Goal: Task Accomplishment & Management: Manage account settings

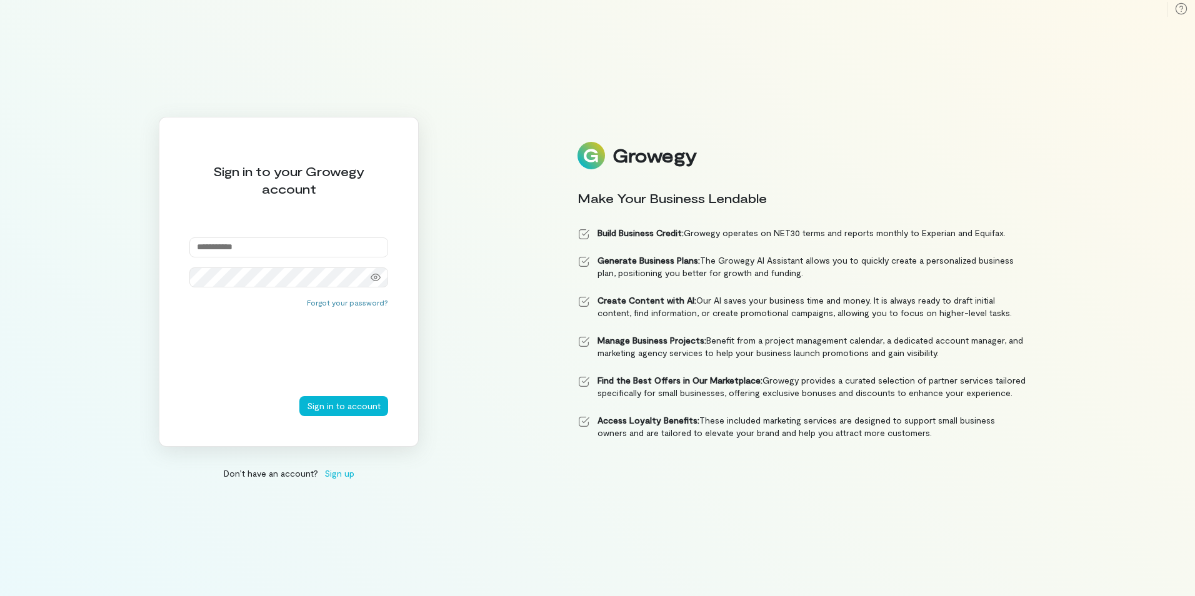
click at [276, 240] on input "email" at bounding box center [288, 248] width 199 height 20
type input "**********"
click at [299, 396] on button "Sign in to account" at bounding box center [343, 406] width 89 height 20
click at [271, 249] on input "email" at bounding box center [288, 248] width 199 height 20
type input "**********"
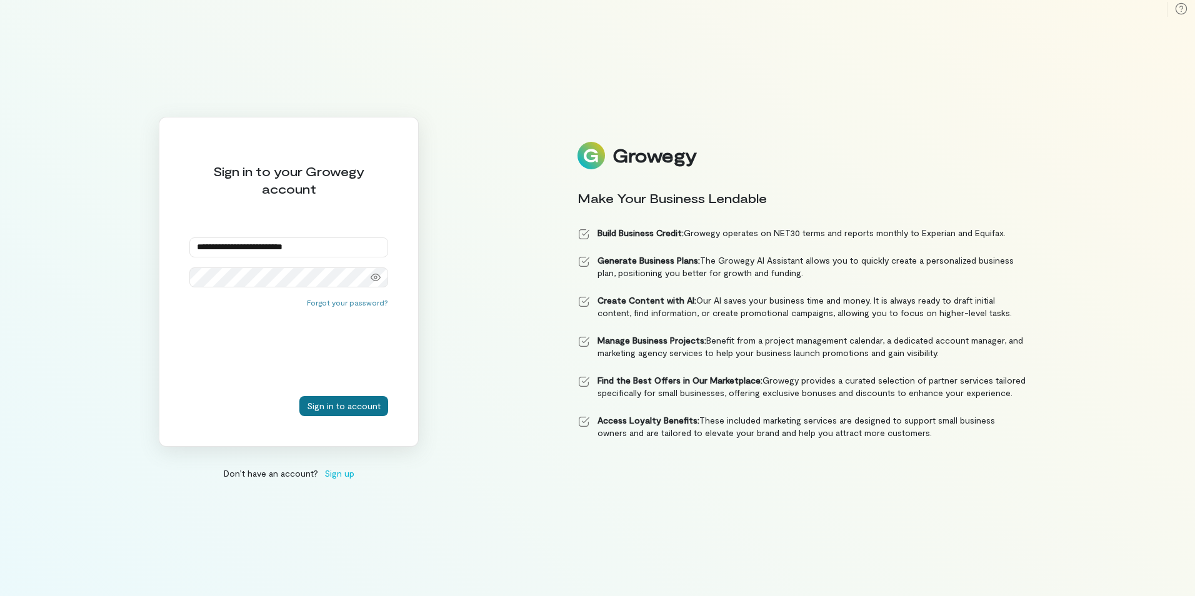
click at [335, 413] on button "Sign in to account" at bounding box center [343, 406] width 89 height 20
click at [372, 276] on icon at bounding box center [376, 278] width 10 height 8
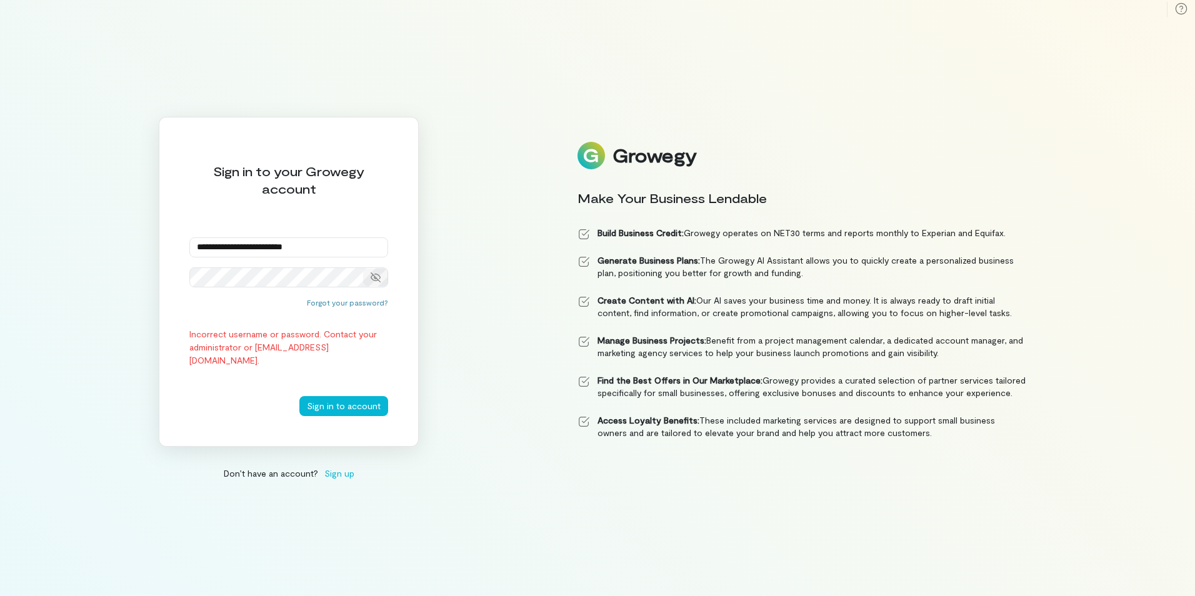
click at [299, 396] on button "Sign in to account" at bounding box center [343, 406] width 89 height 20
click at [326, 300] on button "Forgot your password?" at bounding box center [347, 303] width 81 height 10
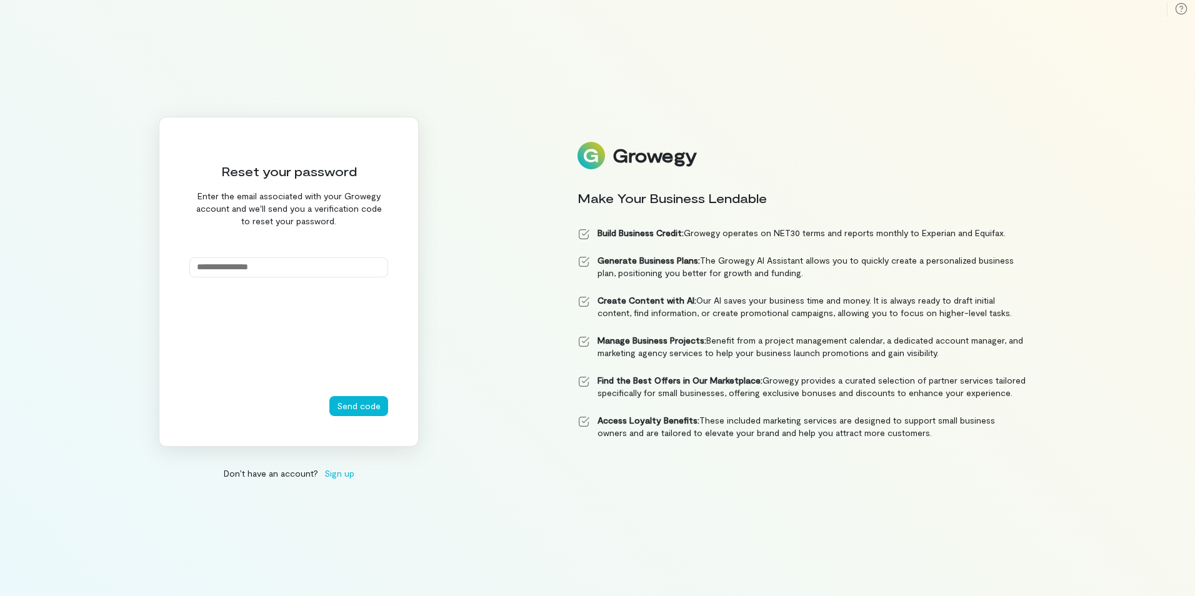
click at [264, 265] on input "email" at bounding box center [288, 268] width 199 height 20
type input "**********"
click at [350, 406] on button "Send code" at bounding box center [358, 406] width 59 height 20
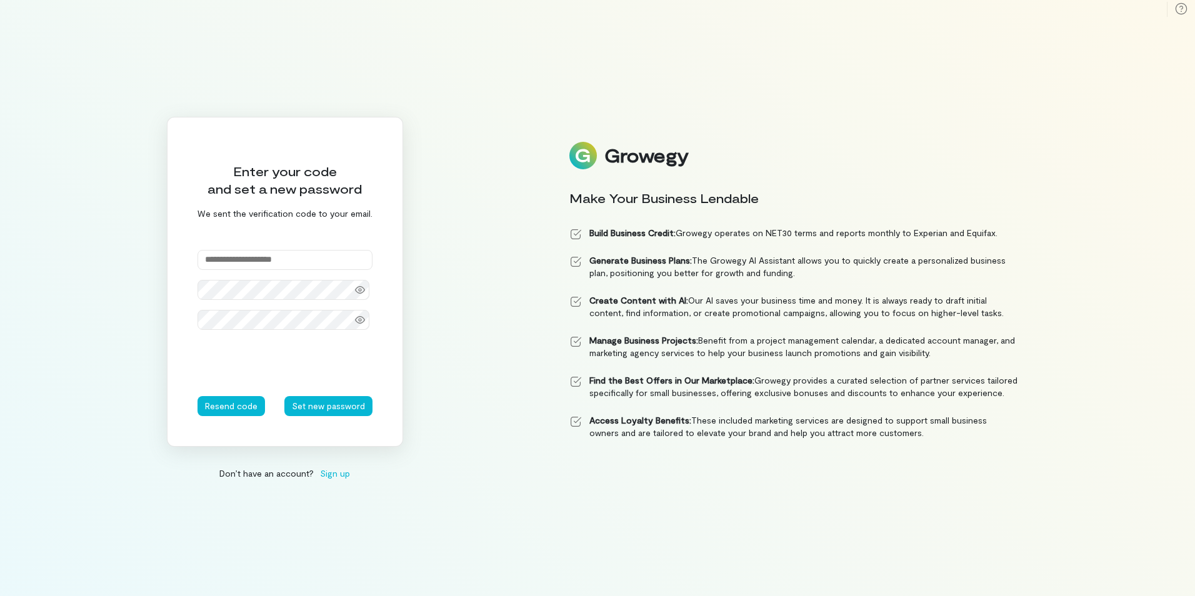
click at [231, 261] on input "text" at bounding box center [285, 260] width 175 height 20
type input "******"
click at [137, 334] on div "Enter your code and set a new password We sent the verification code to your em…" at bounding box center [597, 298] width 1195 height 596
click at [358, 292] on icon at bounding box center [360, 290] width 10 height 10
click at [355, 321] on icon at bounding box center [360, 320] width 10 height 10
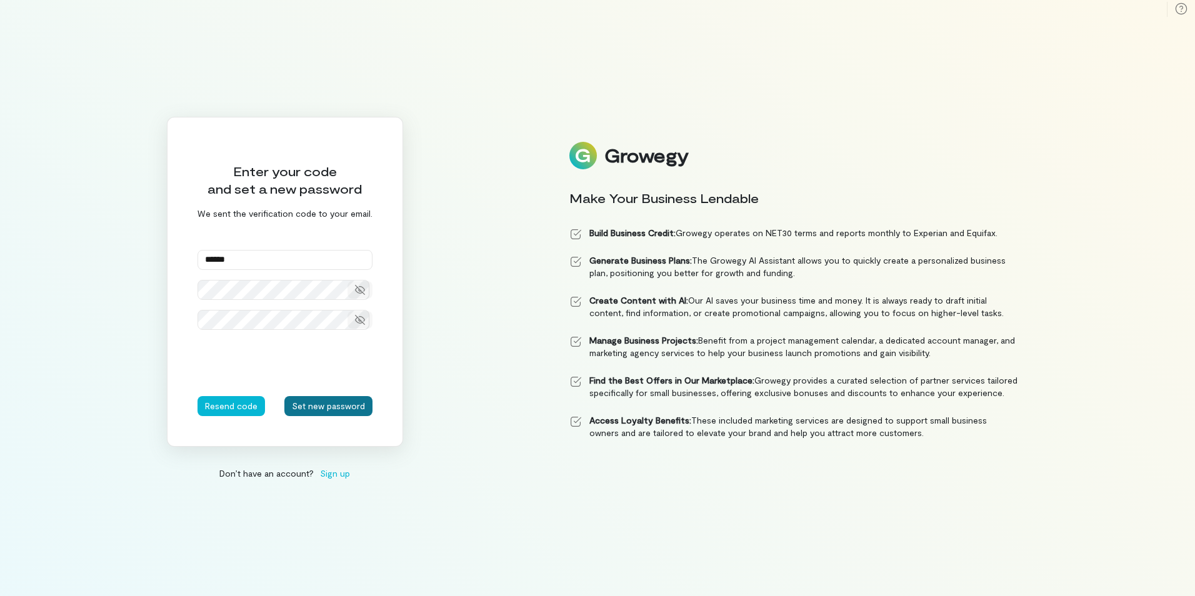
click at [331, 403] on button "Set new password" at bounding box center [328, 406] width 88 height 20
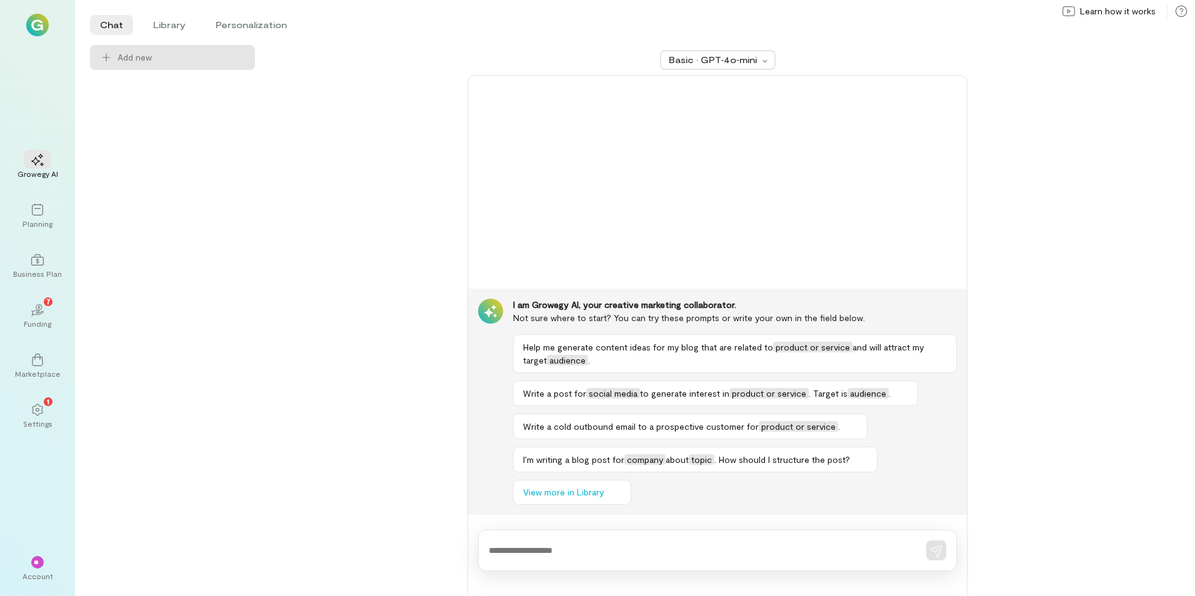
click at [400, 311] on div "Basic · GPT‑4o‑mini I am Growegy AI, your creative marketing collaborator. Not …" at bounding box center [717, 320] width 895 height 551
click at [45, 310] on div "02 7" at bounding box center [38, 309] width 28 height 19
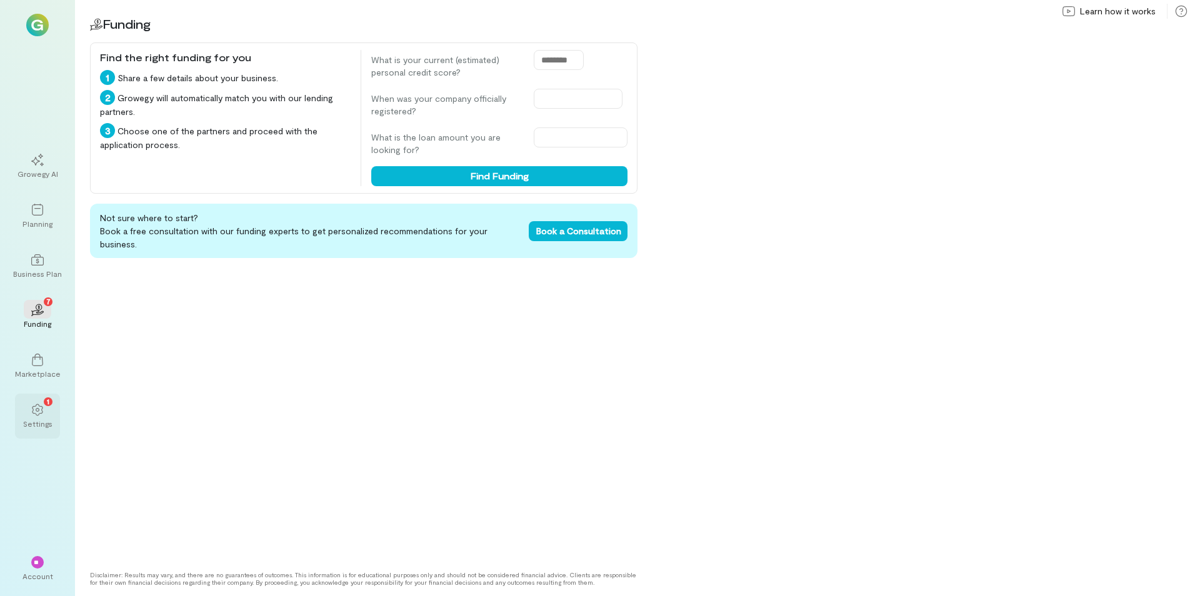
click at [45, 405] on div "1" at bounding box center [48, 402] width 9 height 9
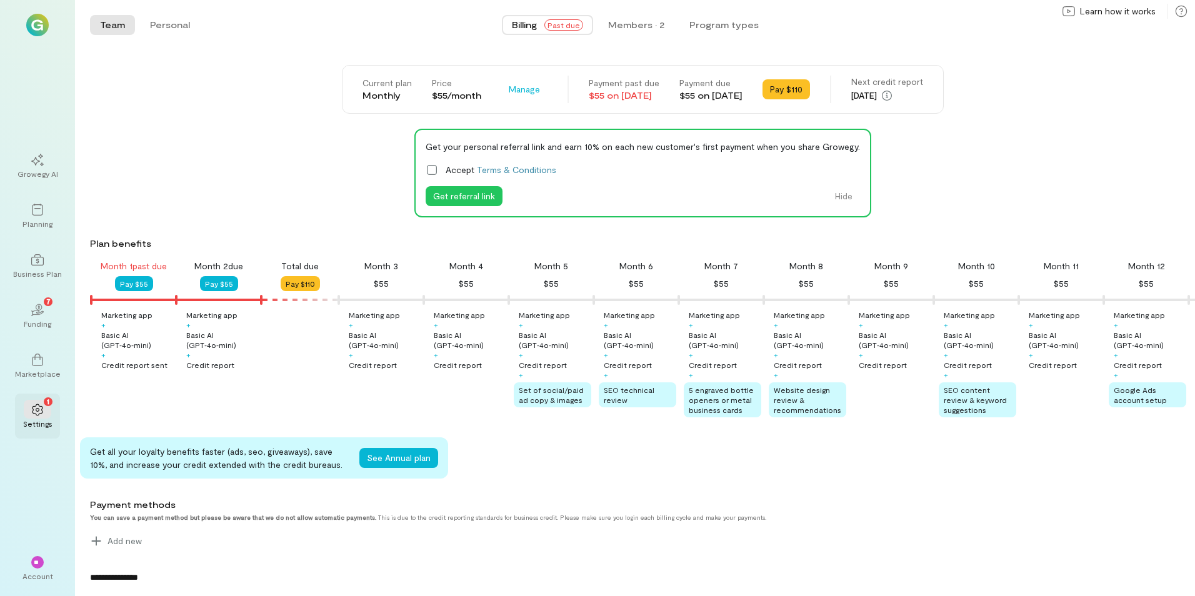
scroll to position [0, 43]
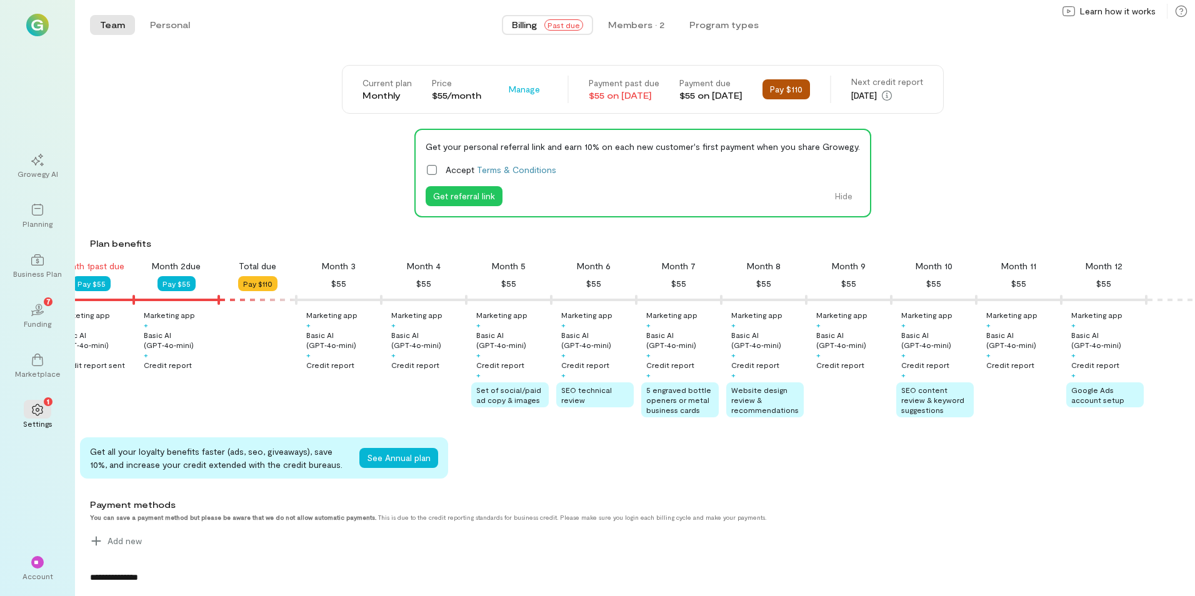
click at [788, 88] on button "Pay $110" at bounding box center [787, 89] width 48 height 20
click at [509, 92] on span "Manage" at bounding box center [524, 89] width 31 height 13
click at [571, 24] on span "Past due" at bounding box center [564, 24] width 39 height 11
click at [570, 24] on span "Past due" at bounding box center [564, 24] width 39 height 11
click at [589, 100] on div "$55 on [DATE]" at bounding box center [624, 95] width 71 height 13
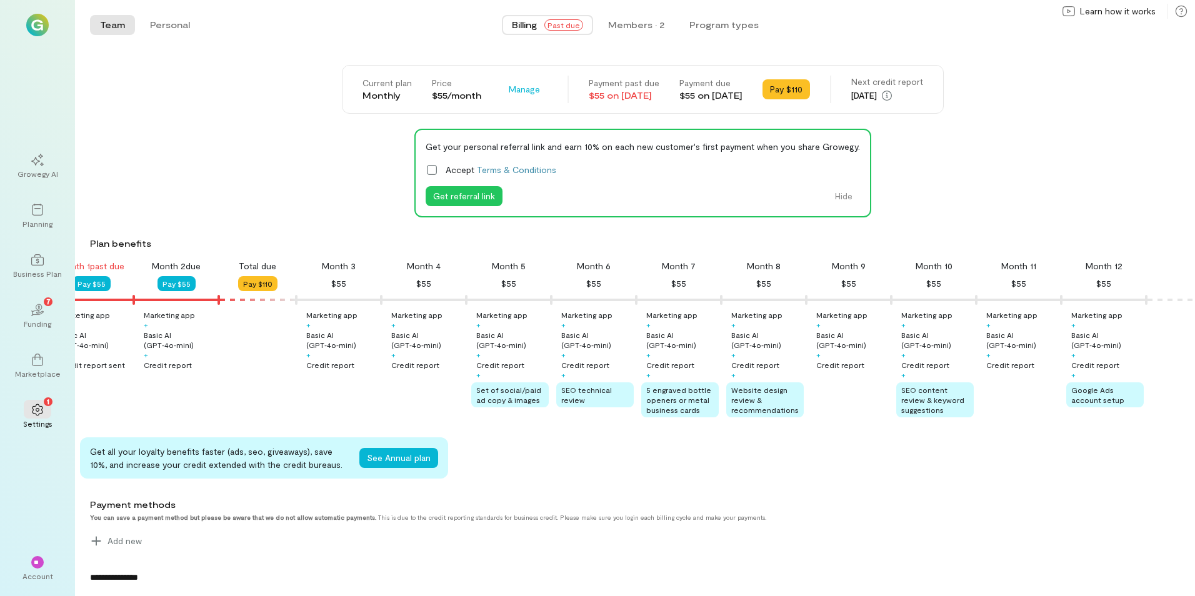
click at [589, 89] on div "Payment past due" at bounding box center [624, 83] width 71 height 13
click at [432, 170] on icon at bounding box center [432, 170] width 13 height 13
click at [89, 284] on button "Pay $55" at bounding box center [92, 283] width 38 height 15
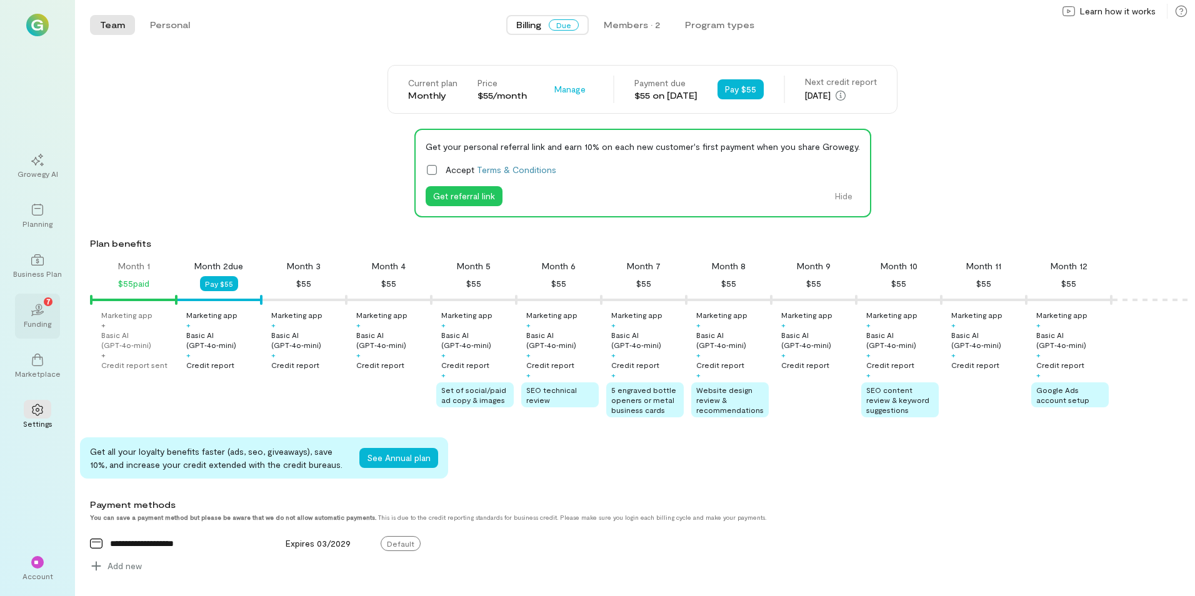
click at [48, 311] on div "02 7" at bounding box center [38, 309] width 28 height 19
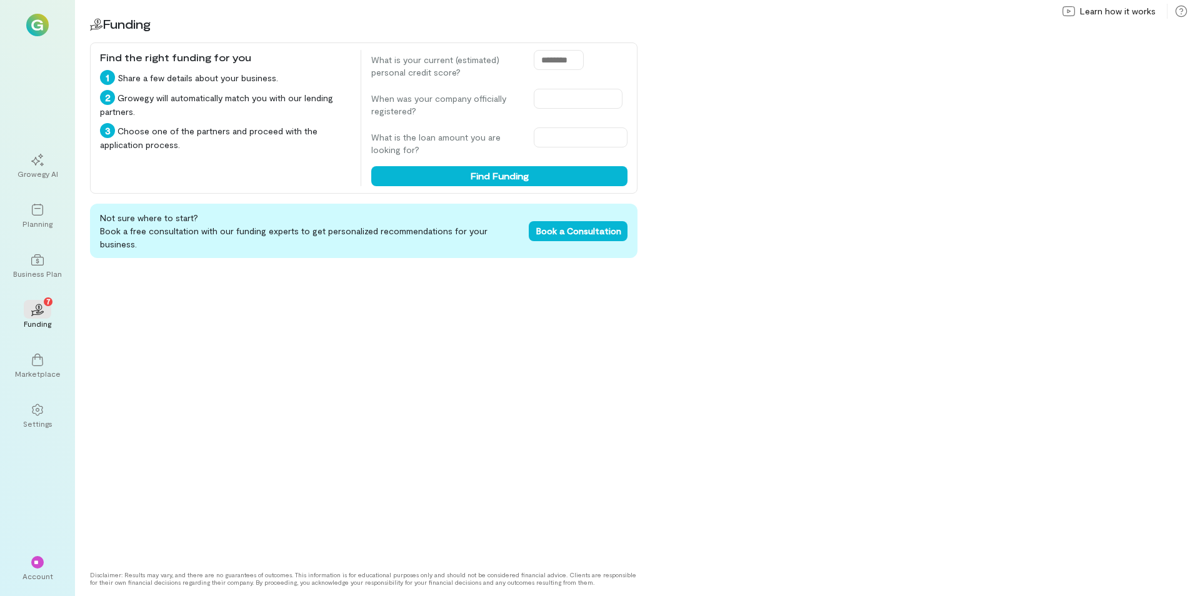
click at [36, 29] on img at bounding box center [37, 25] width 23 height 23
click at [40, 379] on div "Marketplace" at bounding box center [37, 366] width 45 height 45
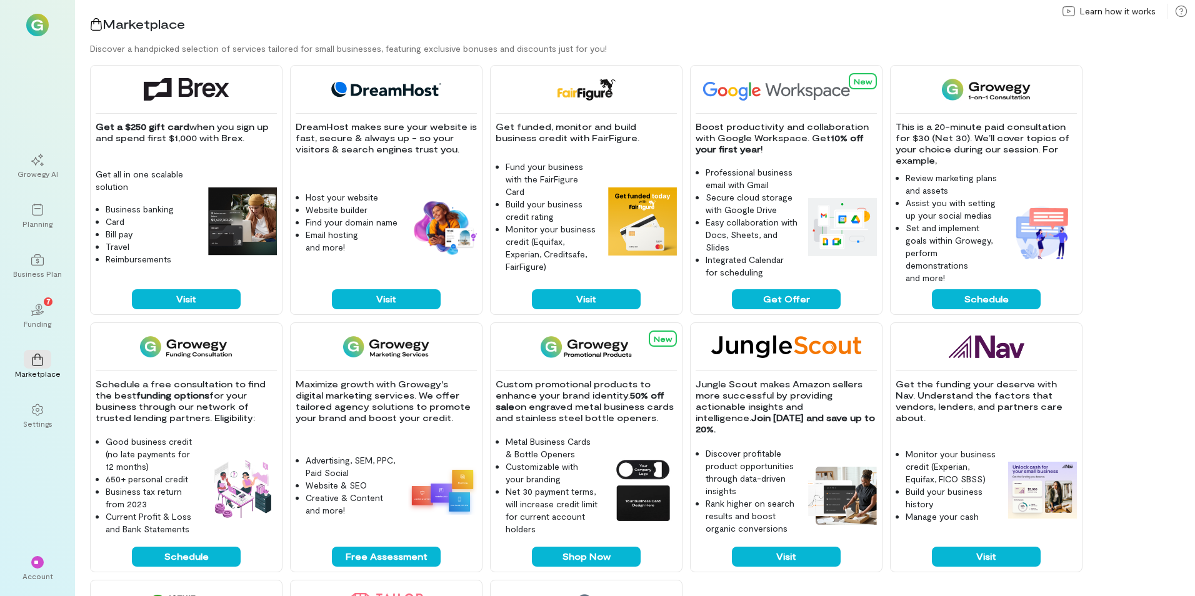
click at [33, 34] on img at bounding box center [37, 25] width 23 height 23
